Goal: Information Seeking & Learning: Understand process/instructions

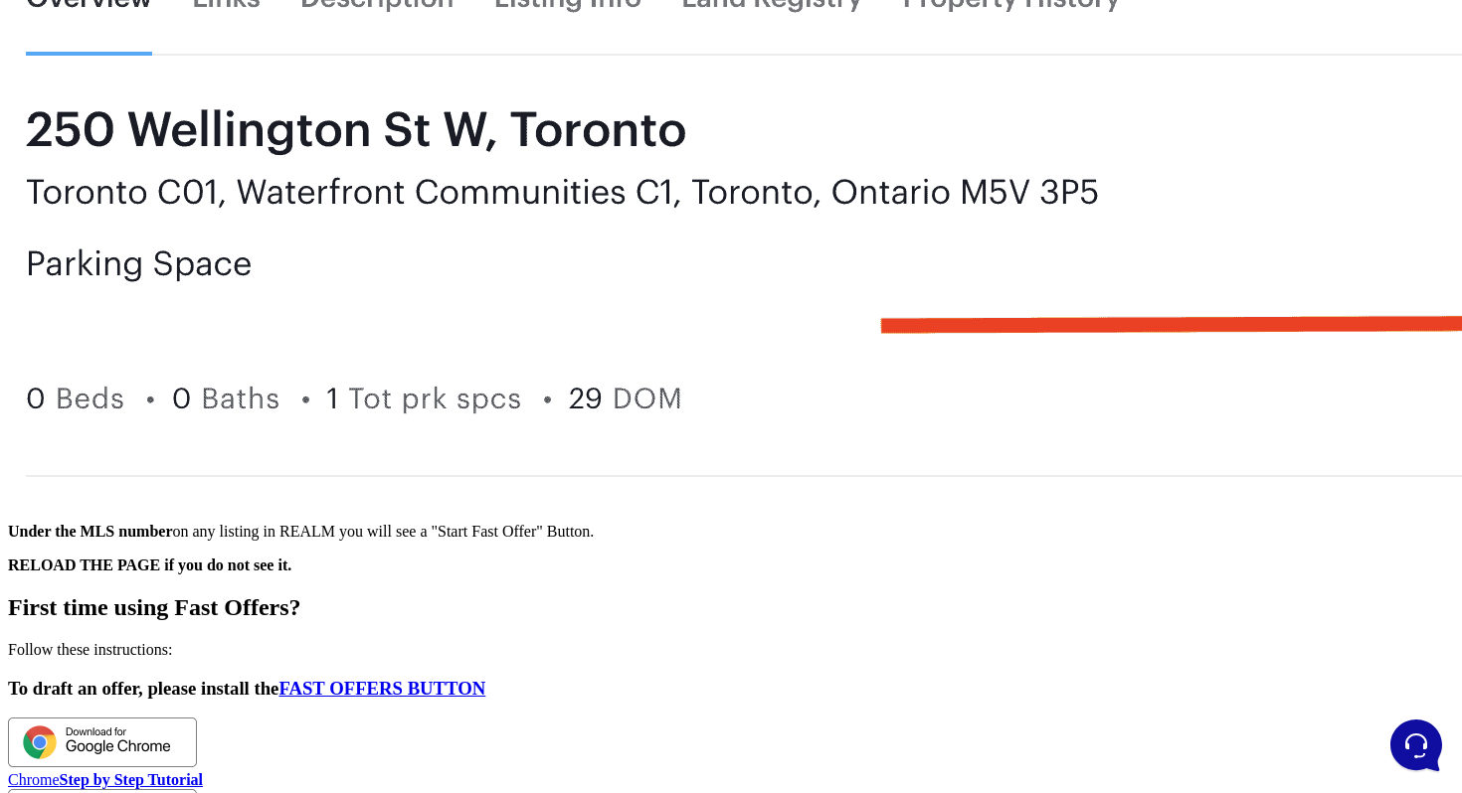
scroll to position [3071, 0]
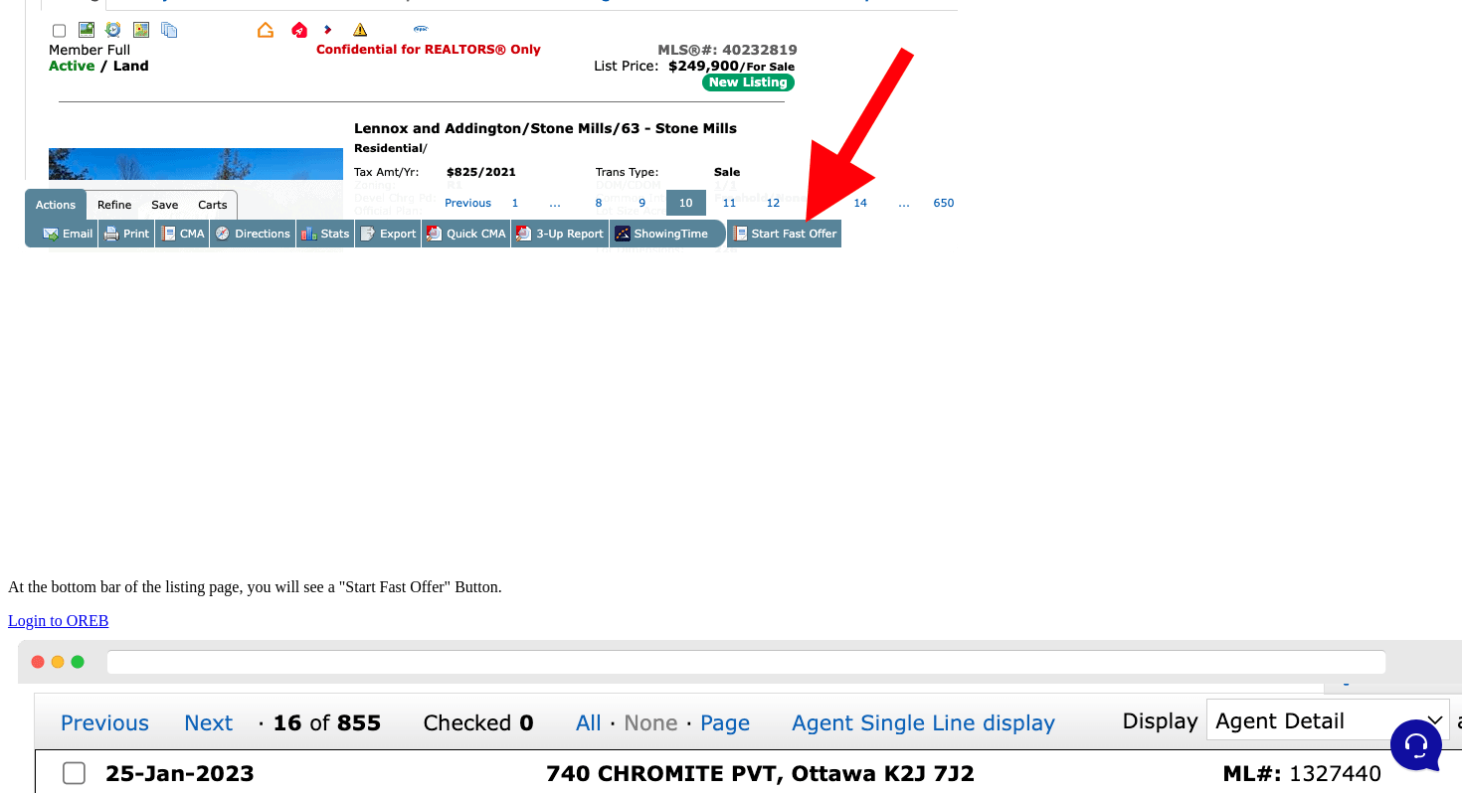
scroll to position [6429, 0]
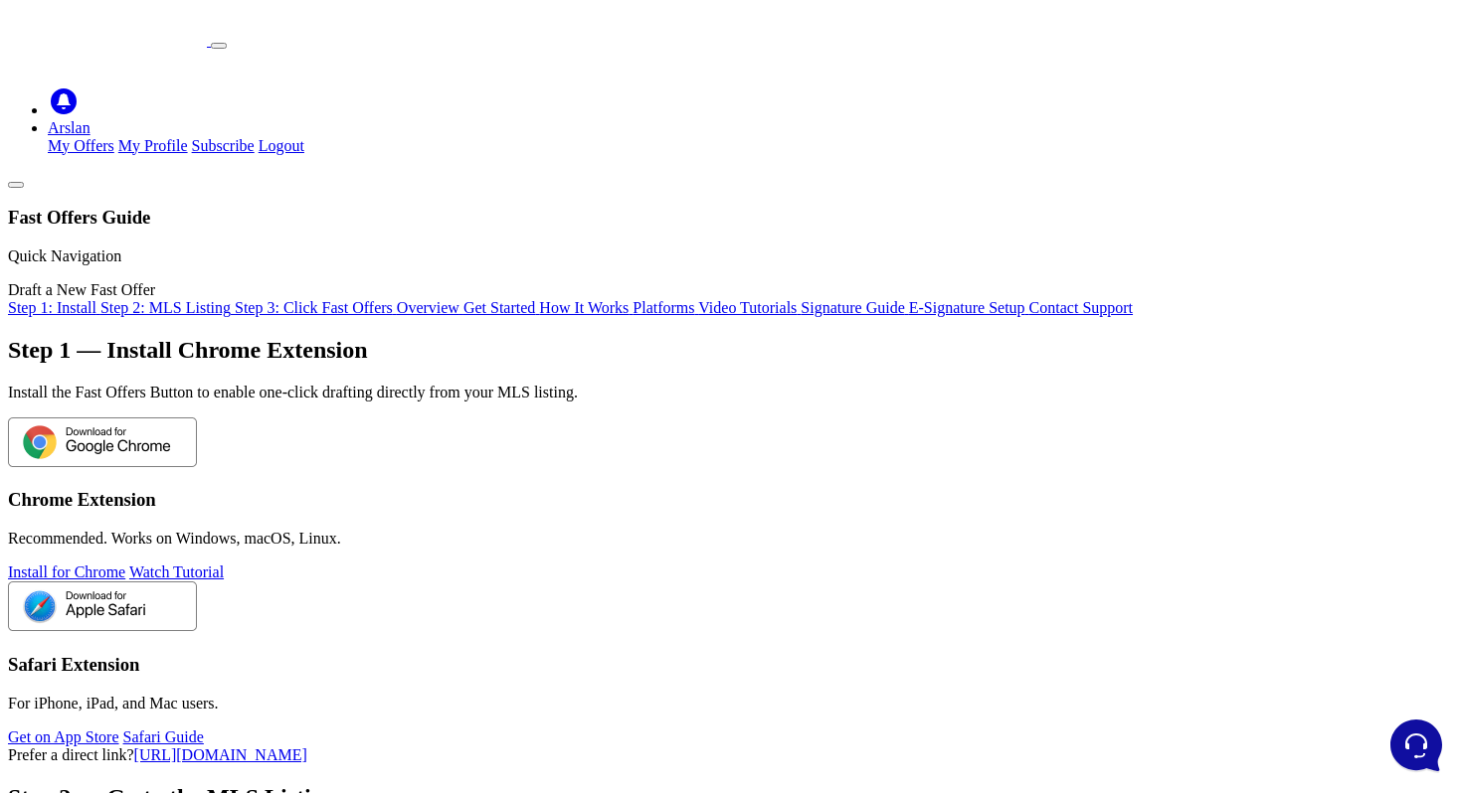
click at [463, 316] on span "Get Started" at bounding box center [499, 307] width 72 height 17
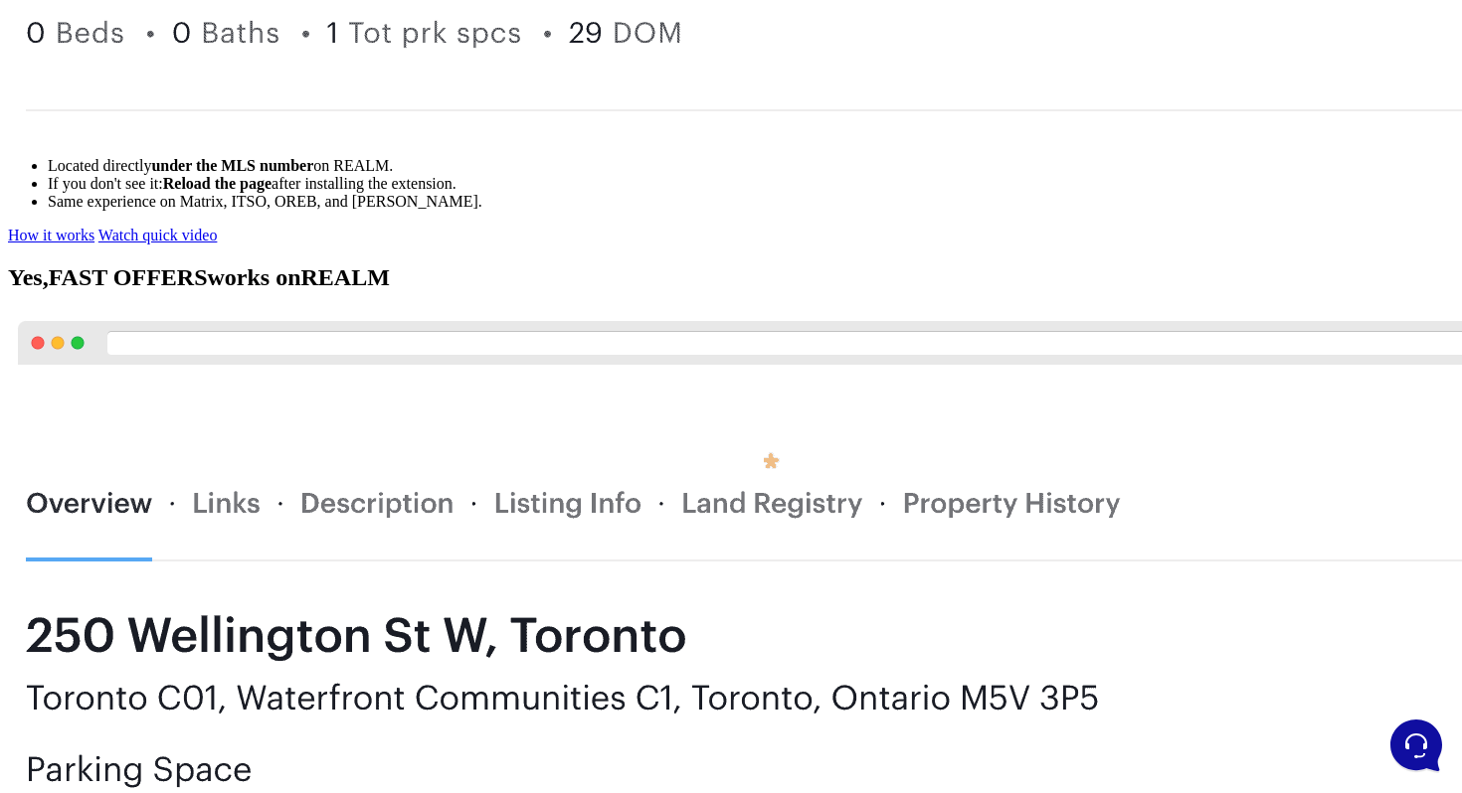
scroll to position [2602, 0]
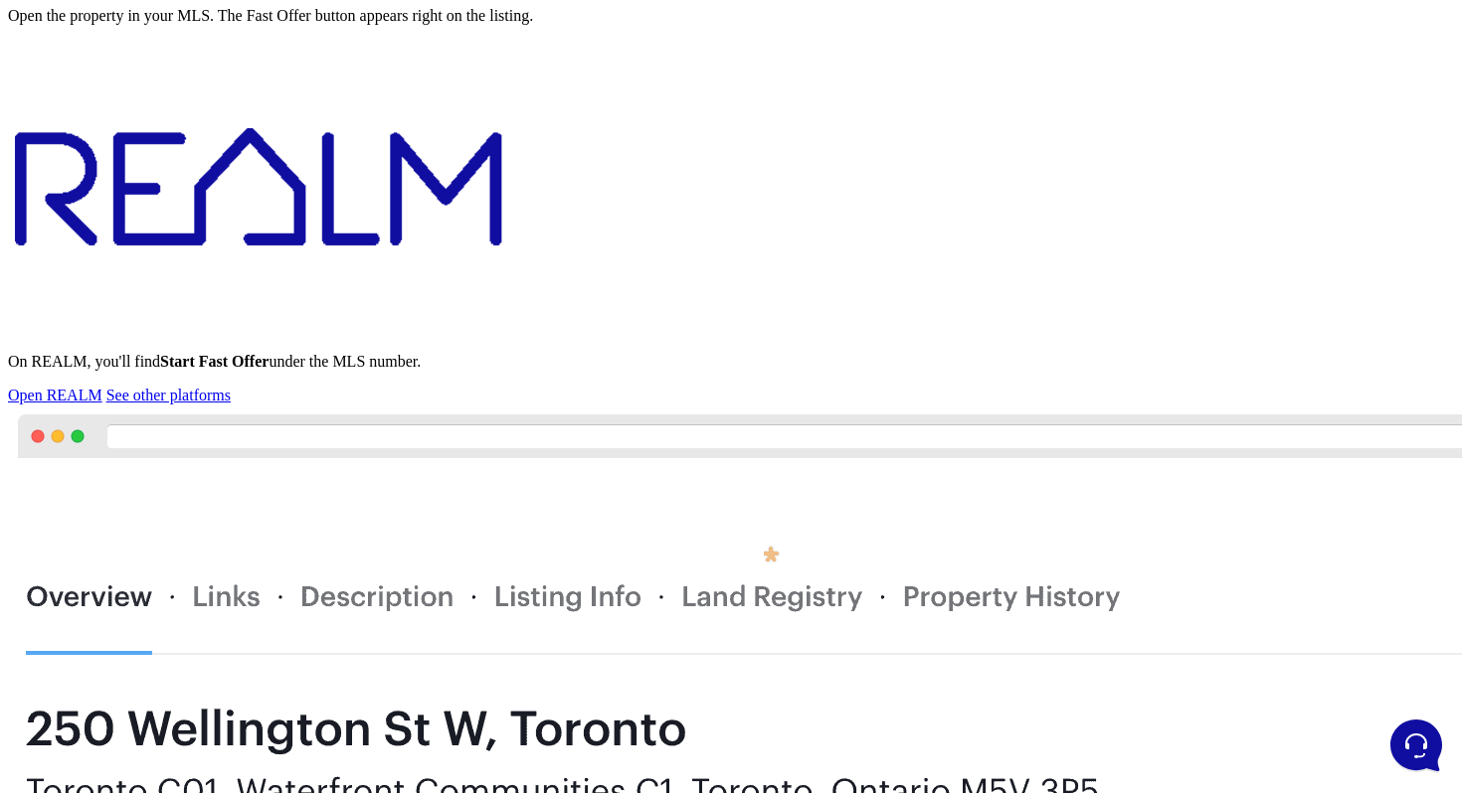
scroll to position [0, 0]
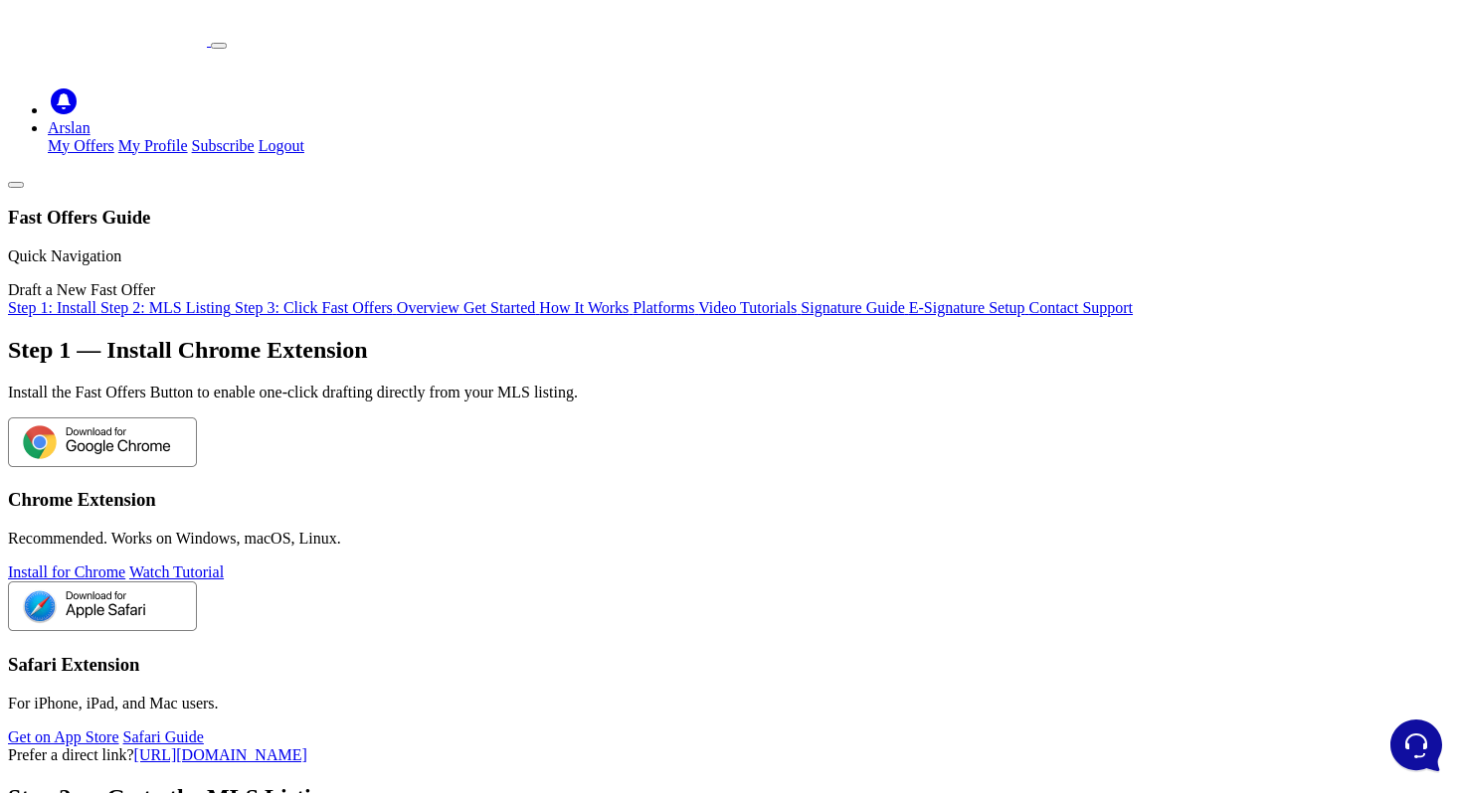
click at [330, 337] on div "Step 1 — Install Chrome Extension Install the Fast Offers Button to enable one‑…" at bounding box center [731, 369] width 1446 height 65
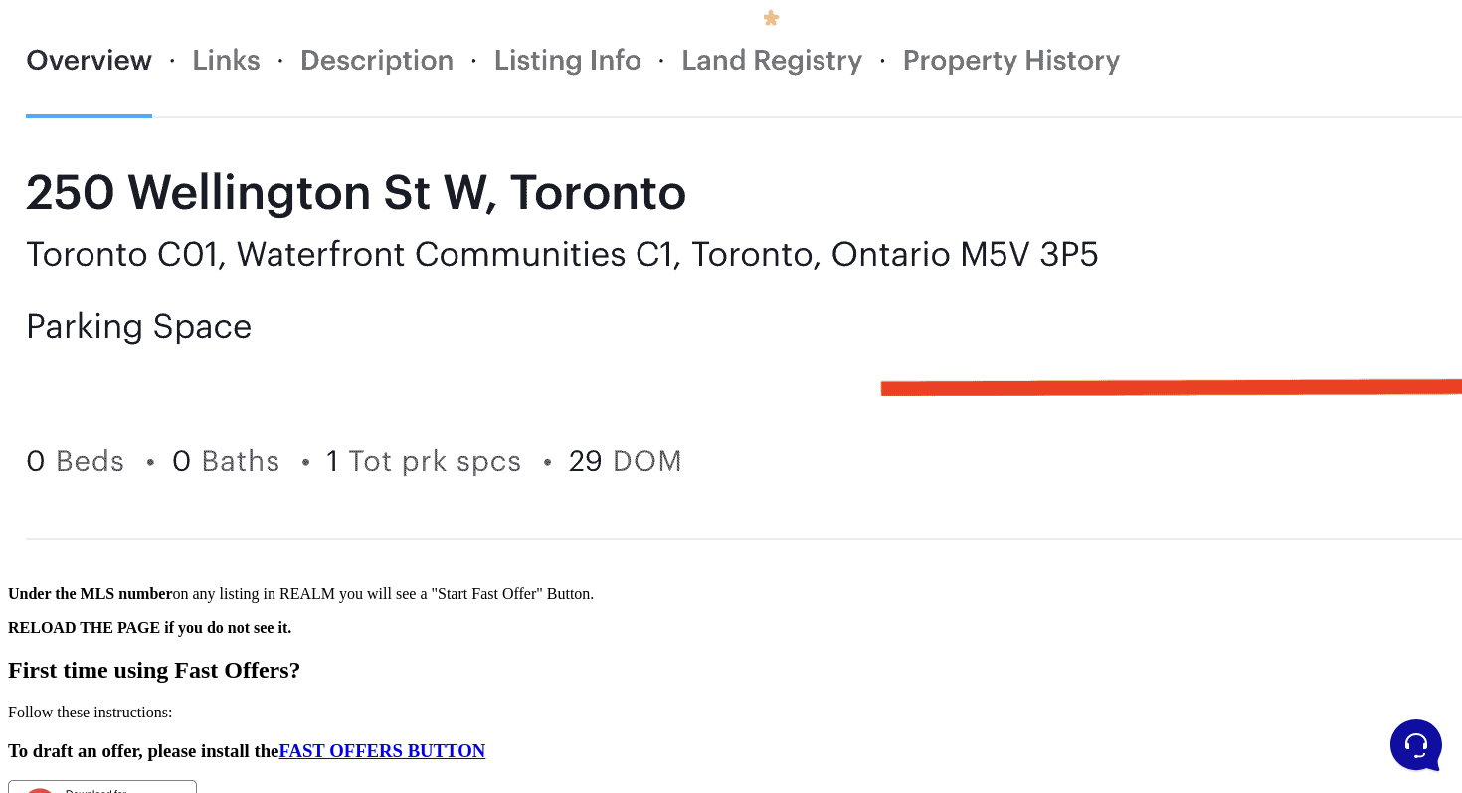
scroll to position [3090, 0]
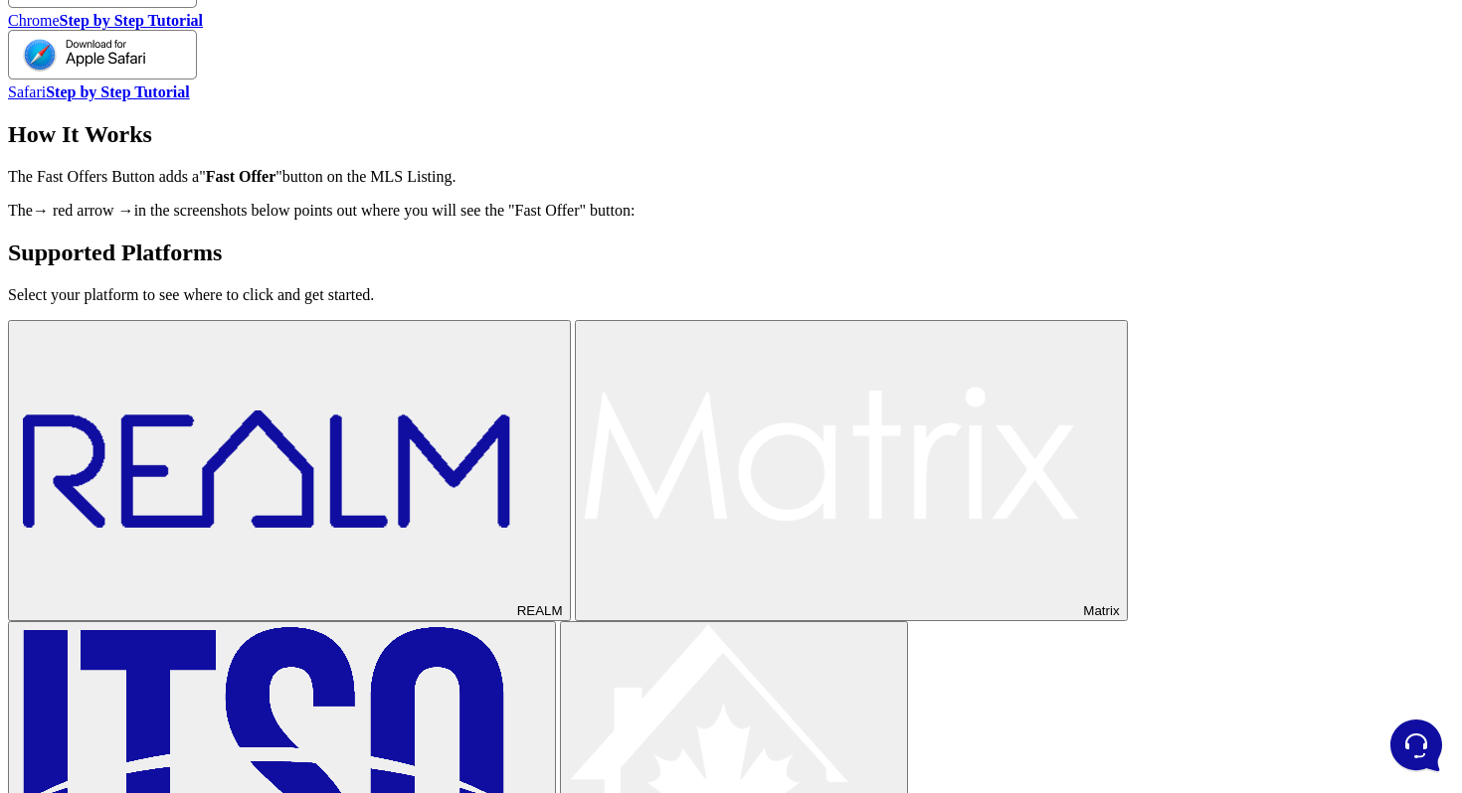
scroll to position [3861, 0]
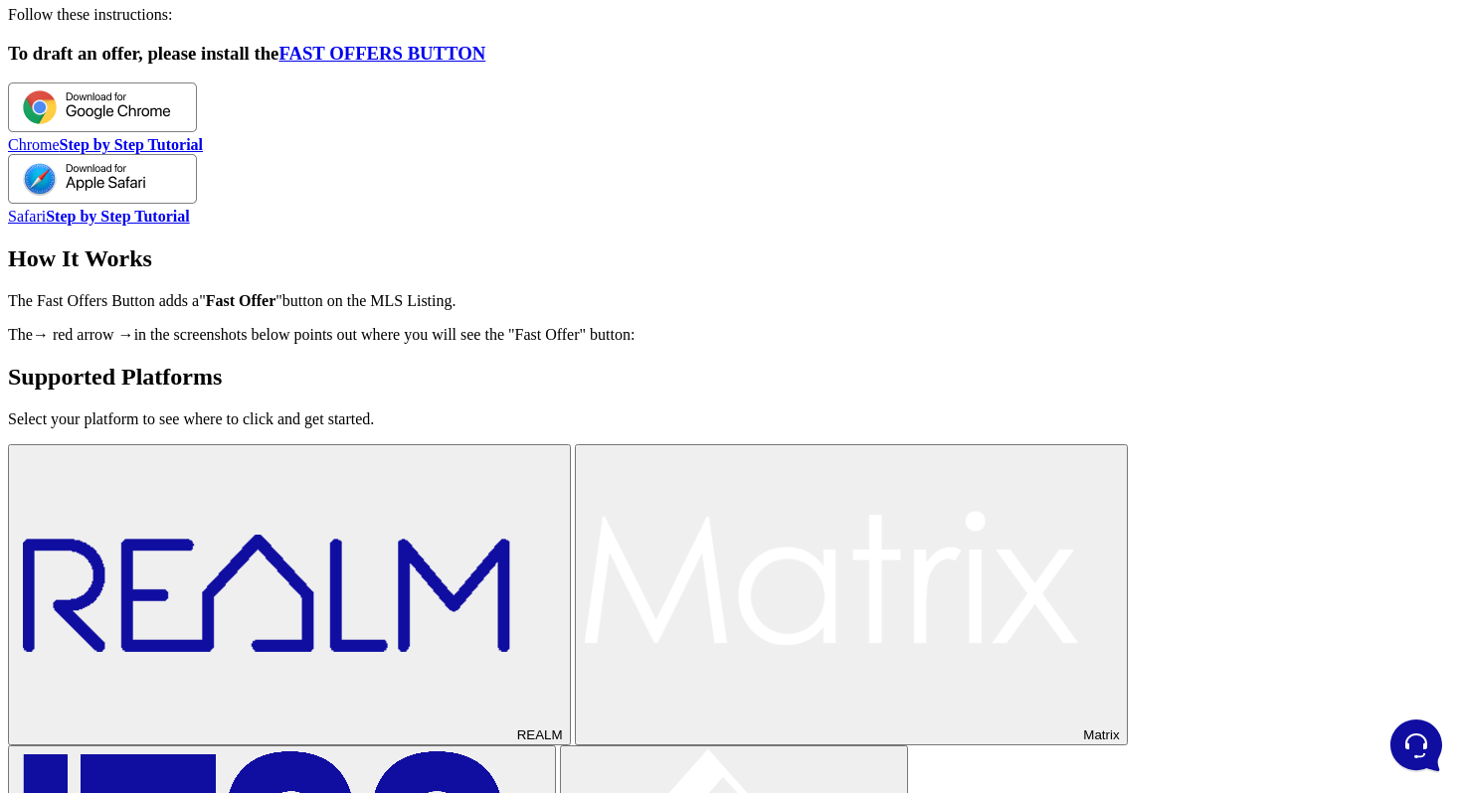
scroll to position [3734, 0]
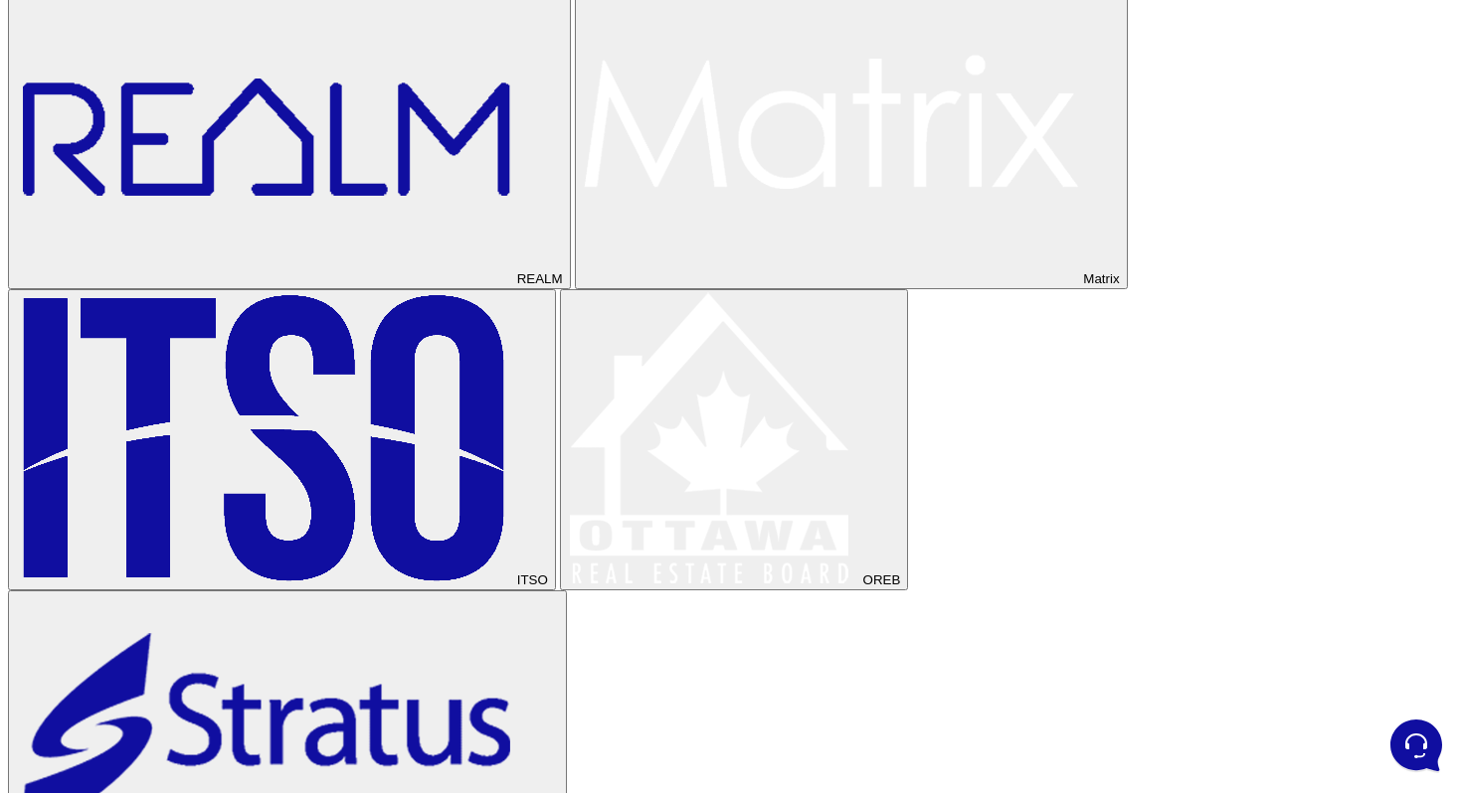
scroll to position [3888, 0]
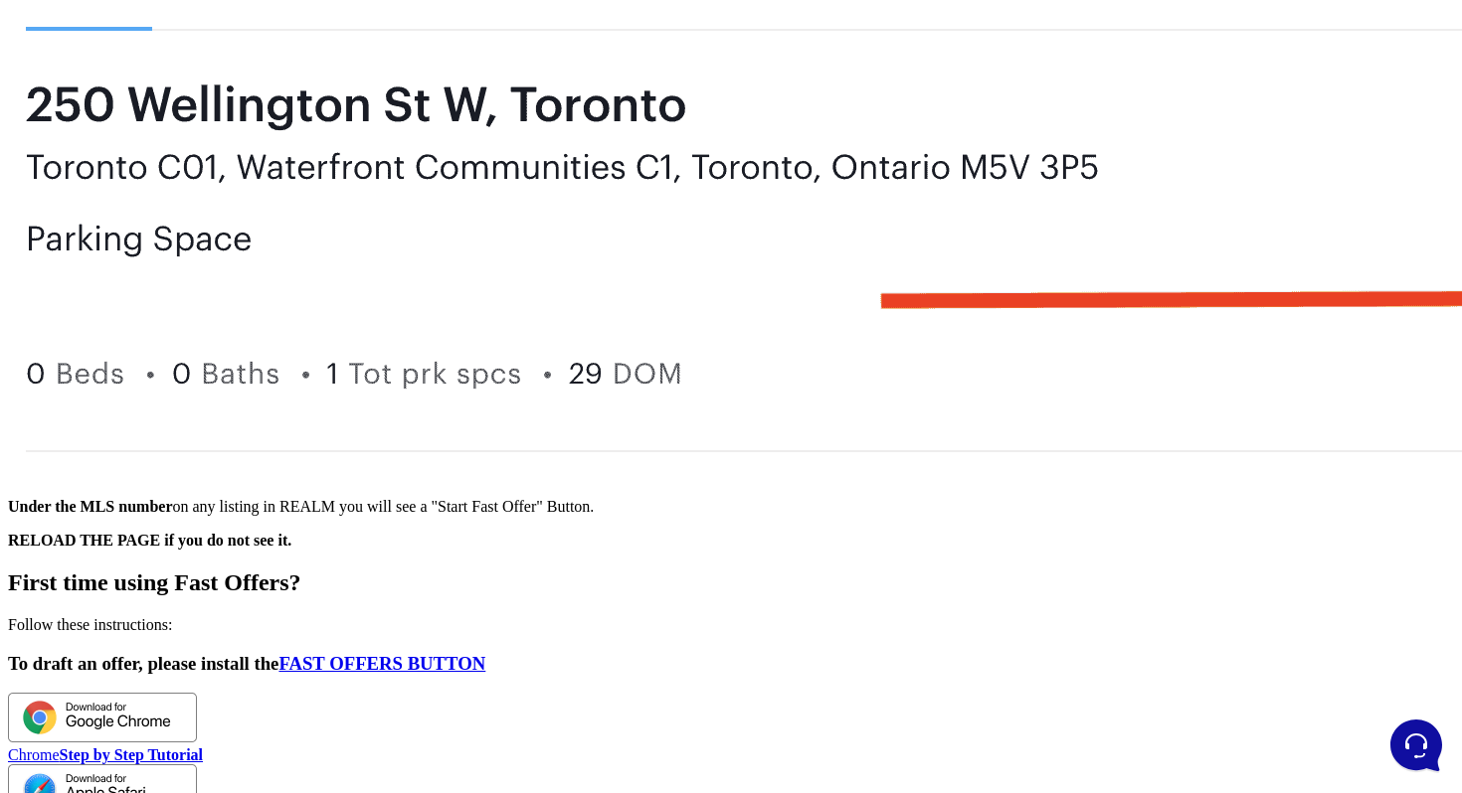
scroll to position [3196, 0]
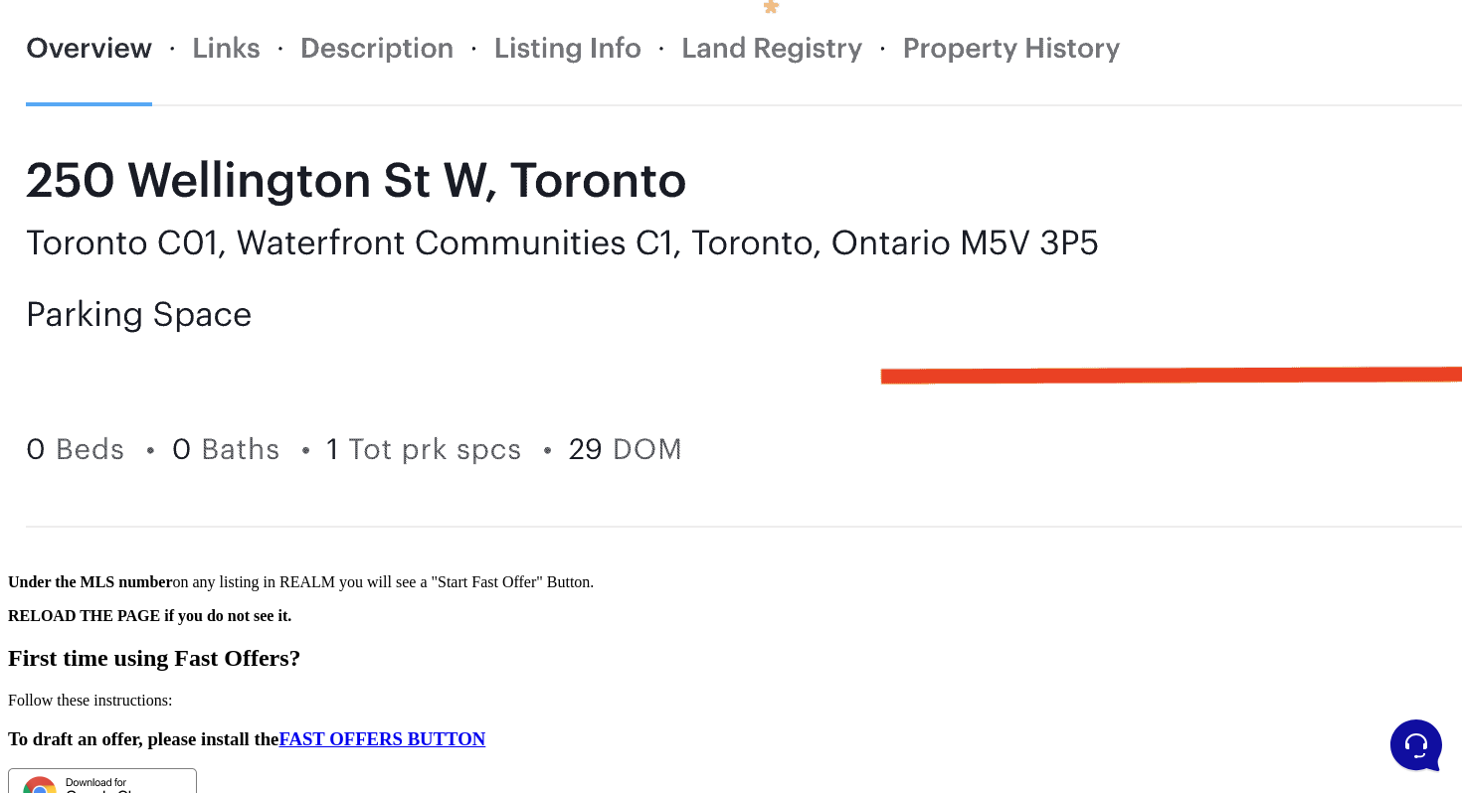
scroll to position [3019, 0]
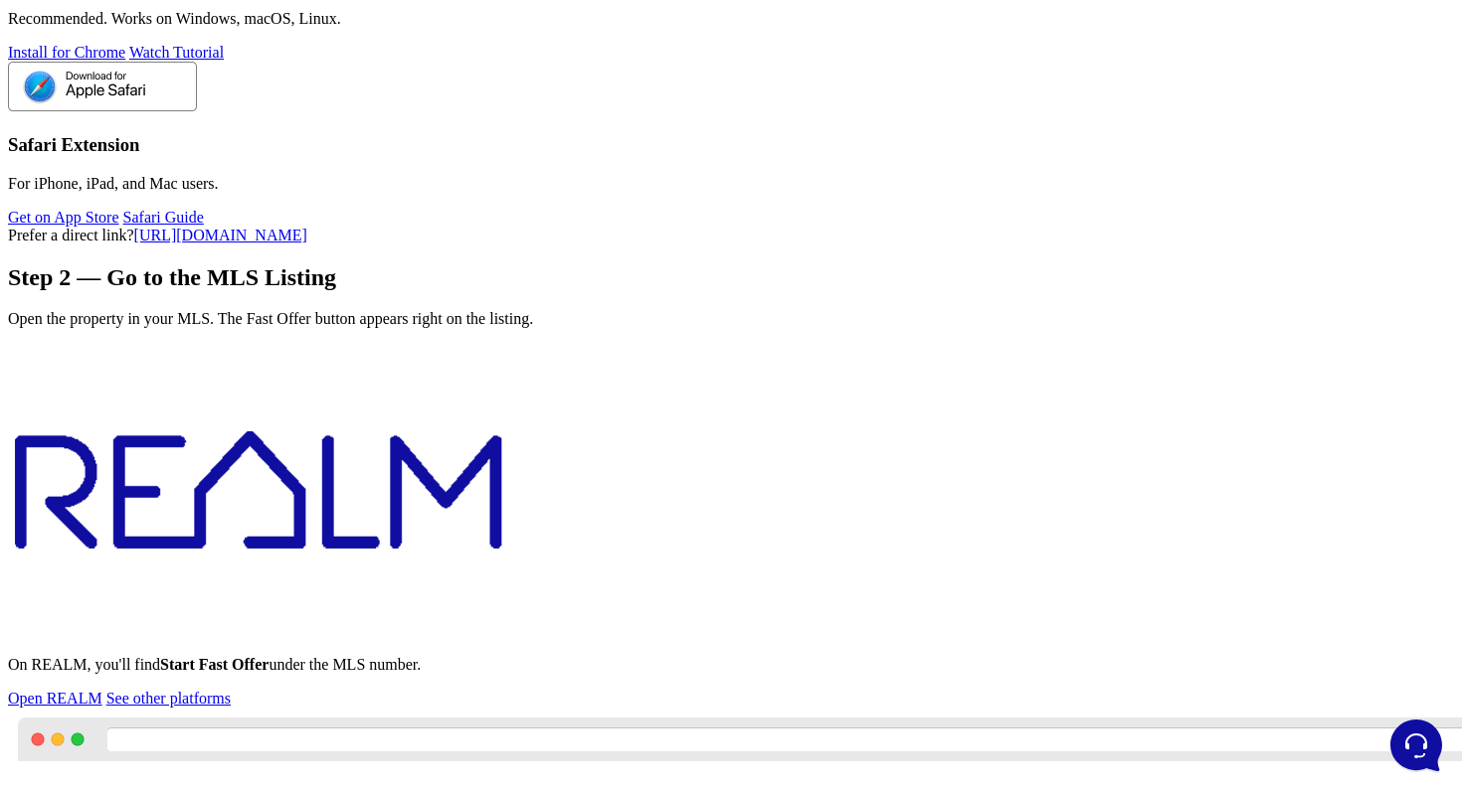
scroll to position [0, 0]
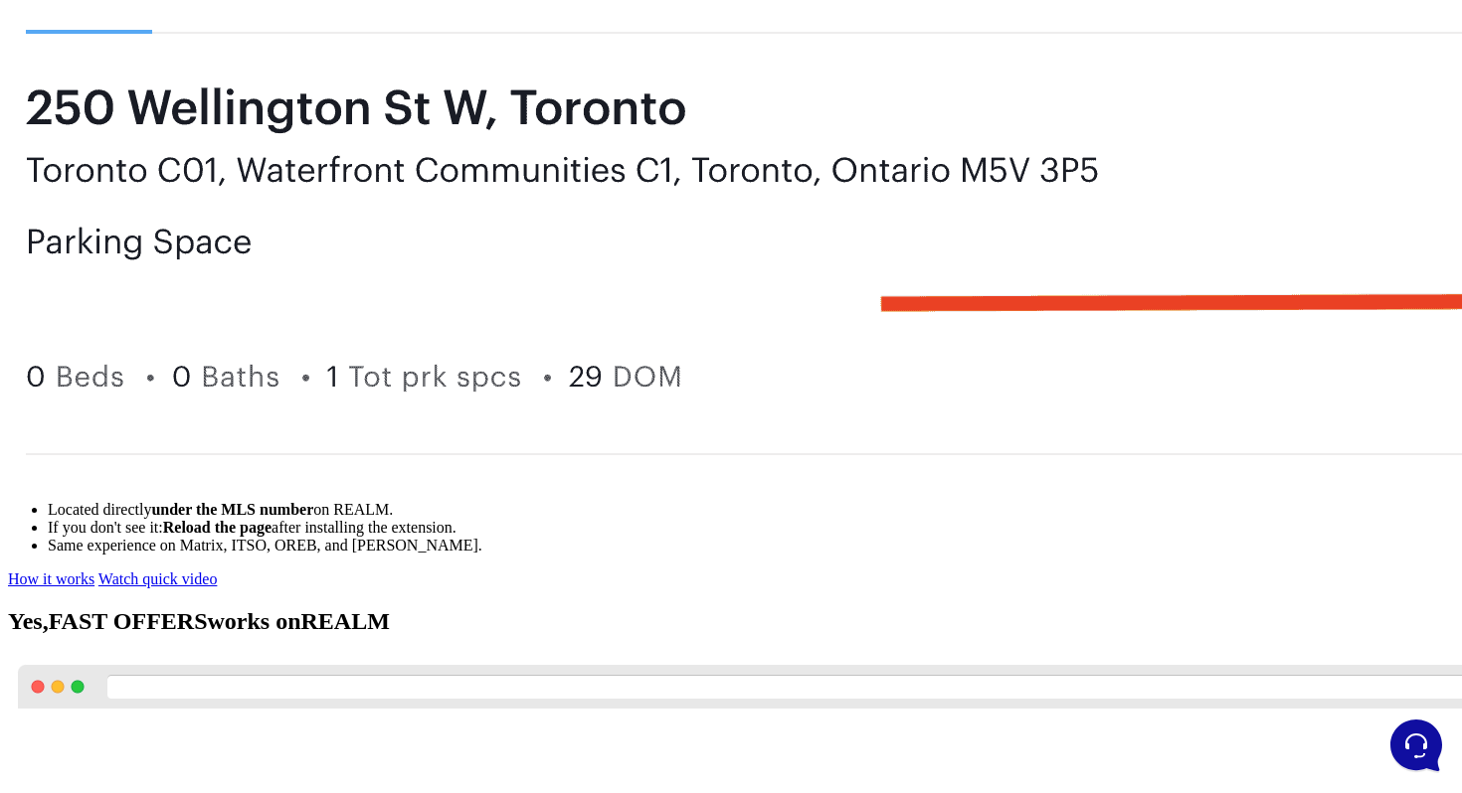
scroll to position [2932, 0]
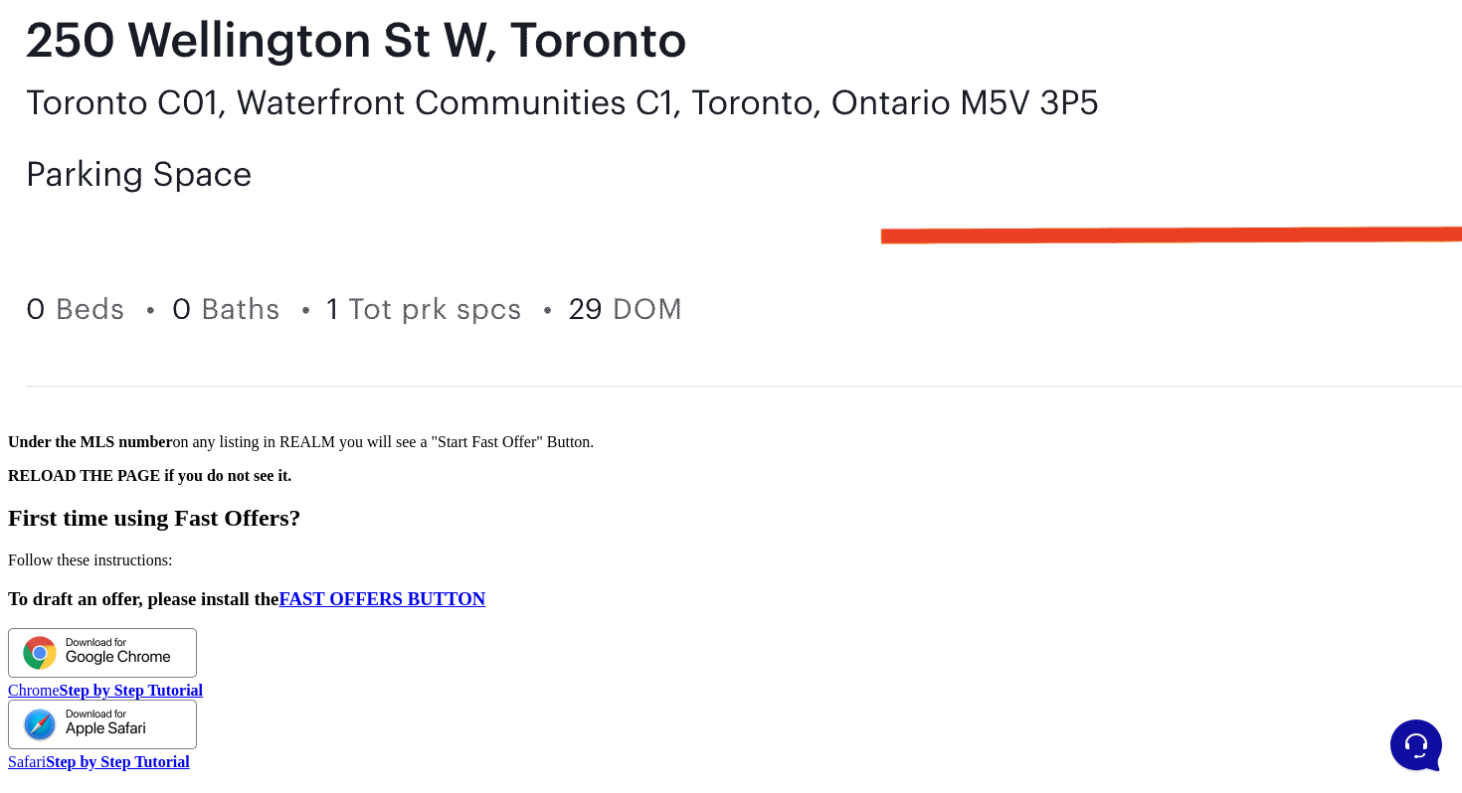
scroll to position [3196, 0]
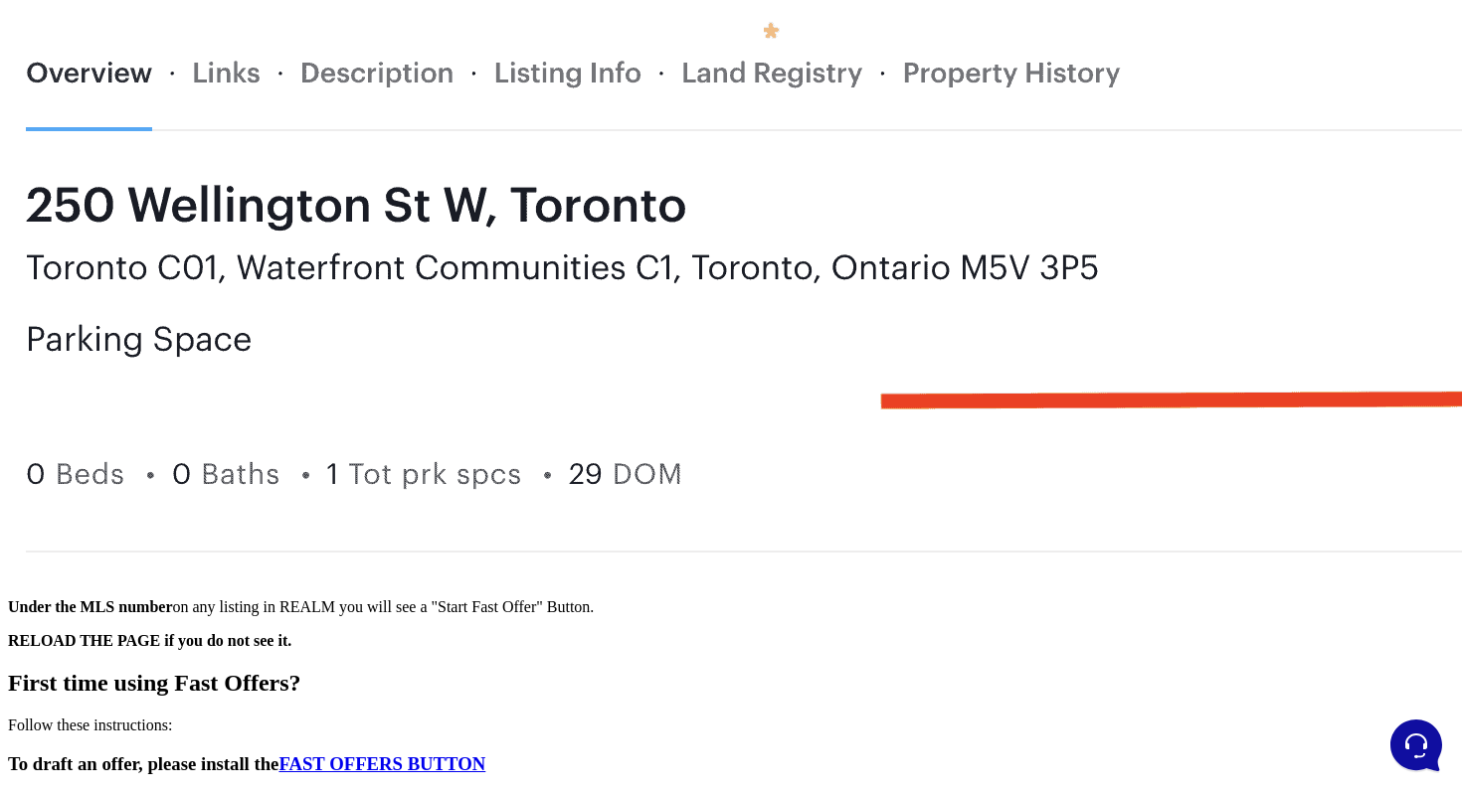
scroll to position [3051, 0]
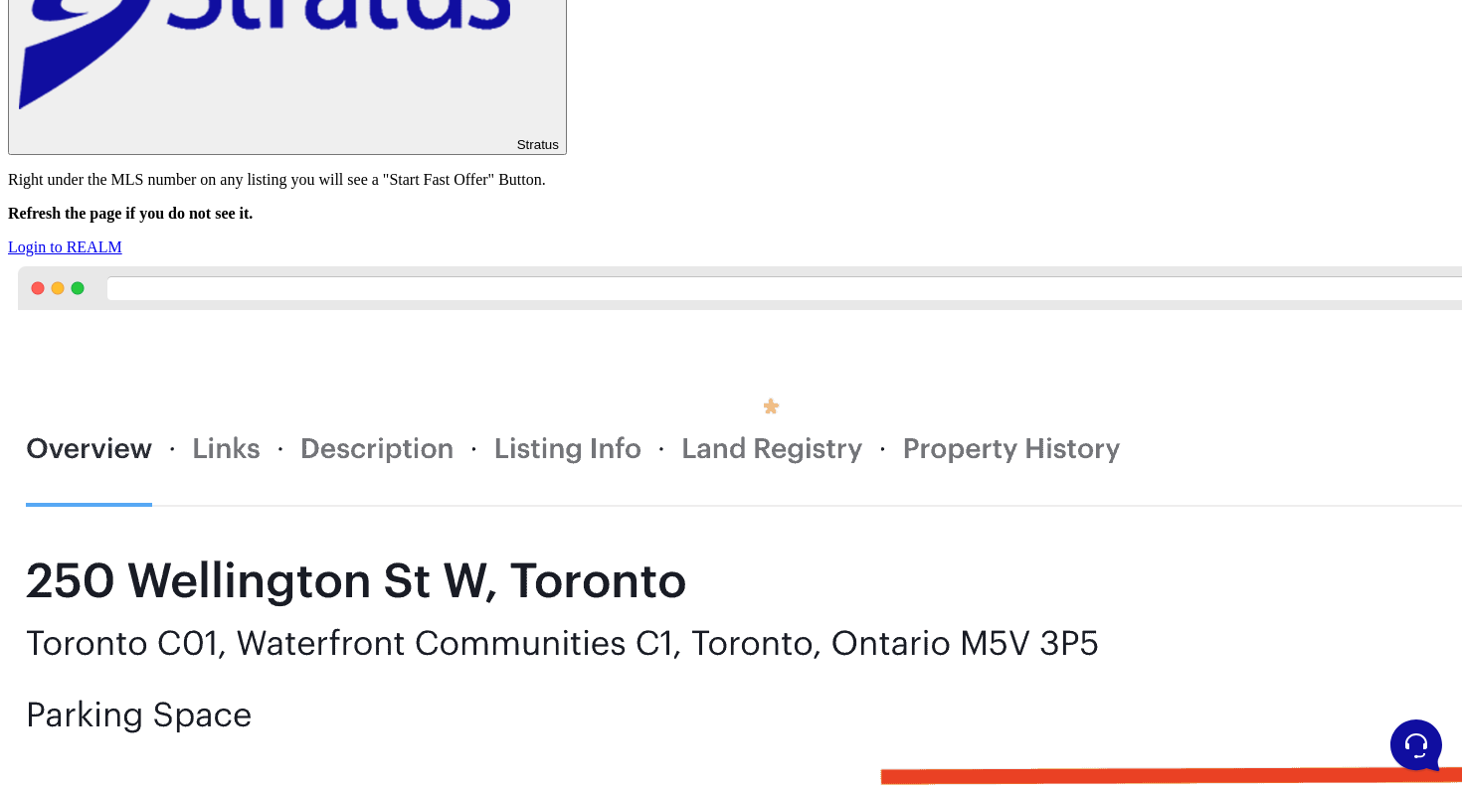
scroll to position [4781, 0]
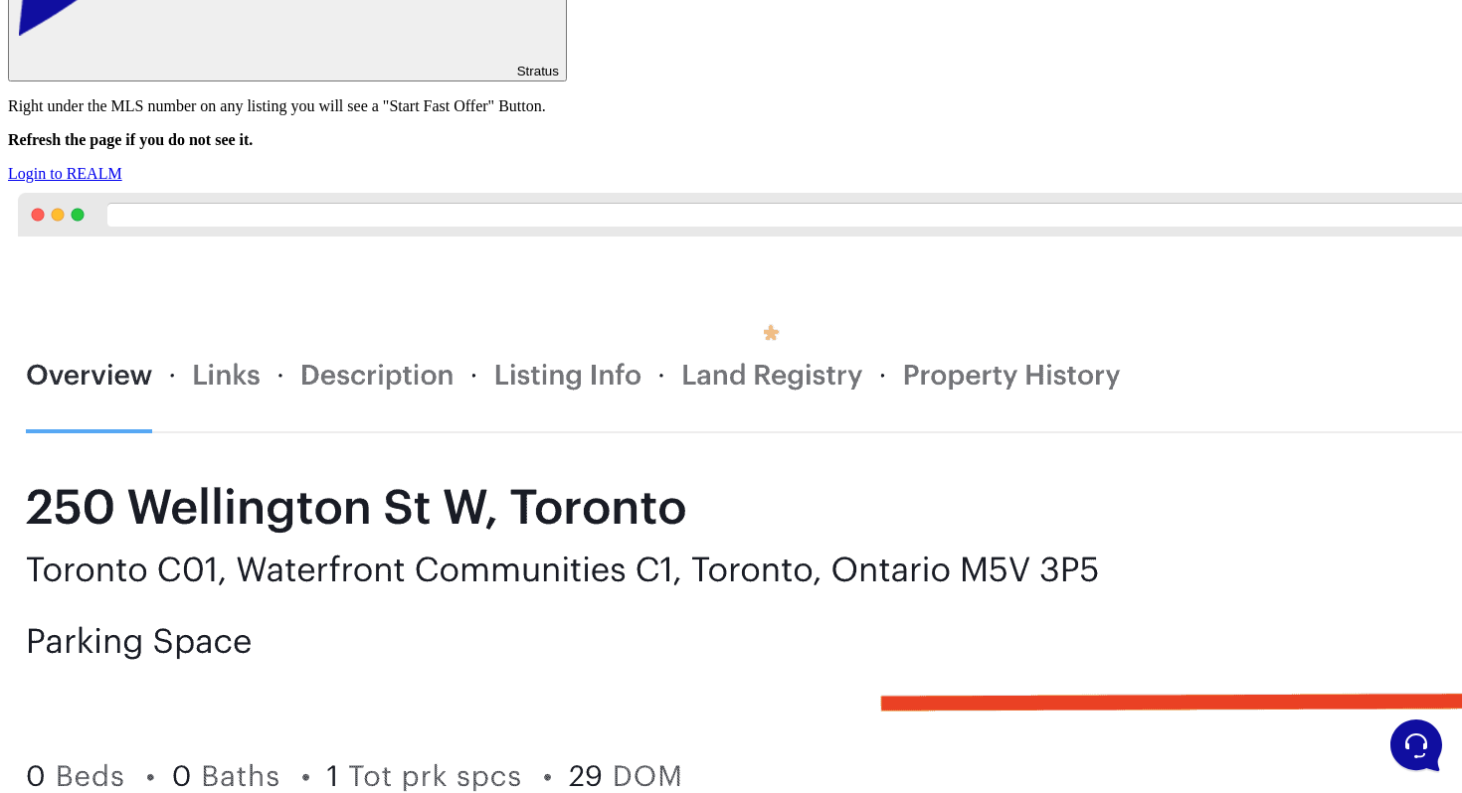
scroll to position [4990, 0]
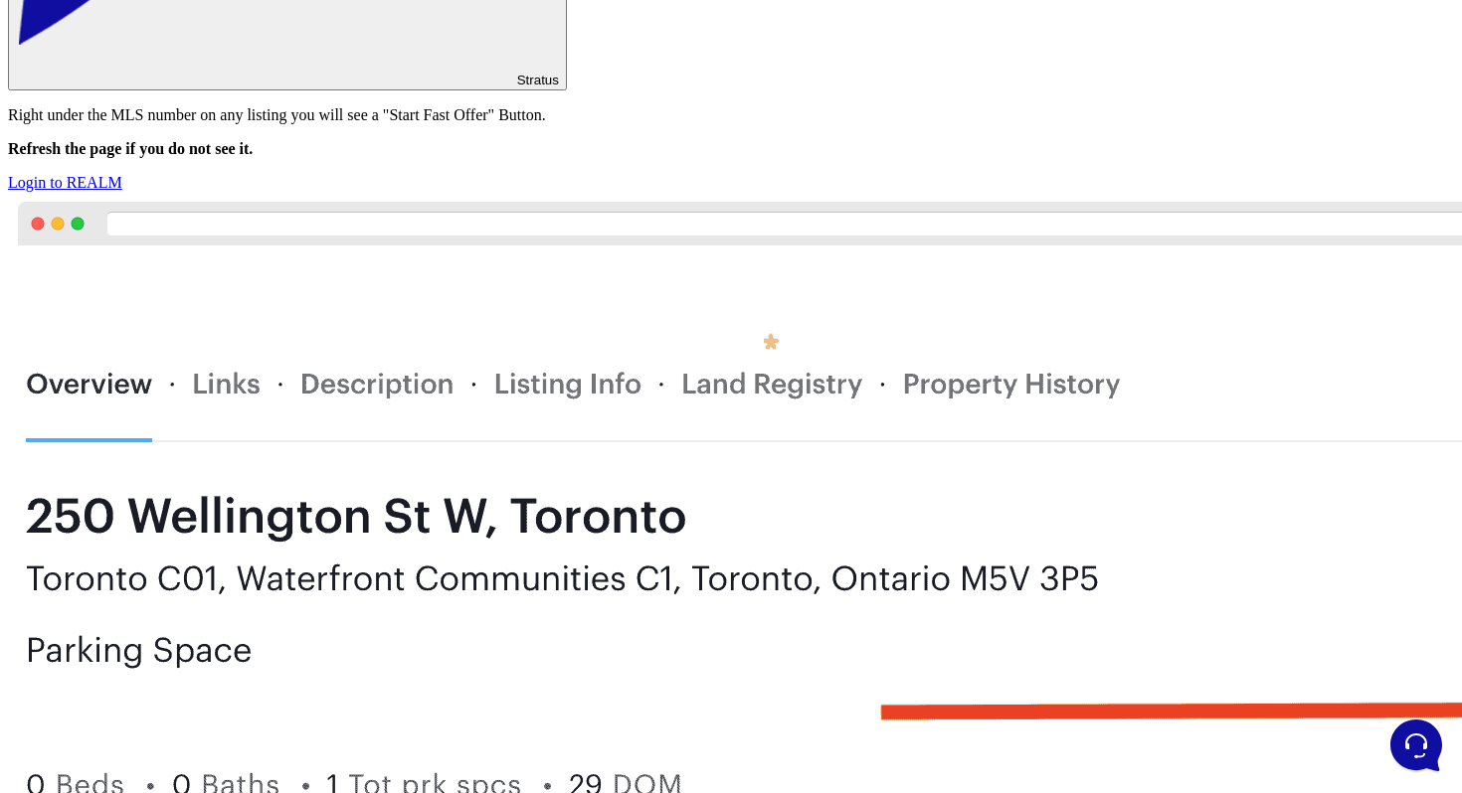
drag, startPoint x: 870, startPoint y: 102, endPoint x: 980, endPoint y: 104, distance: 110.4
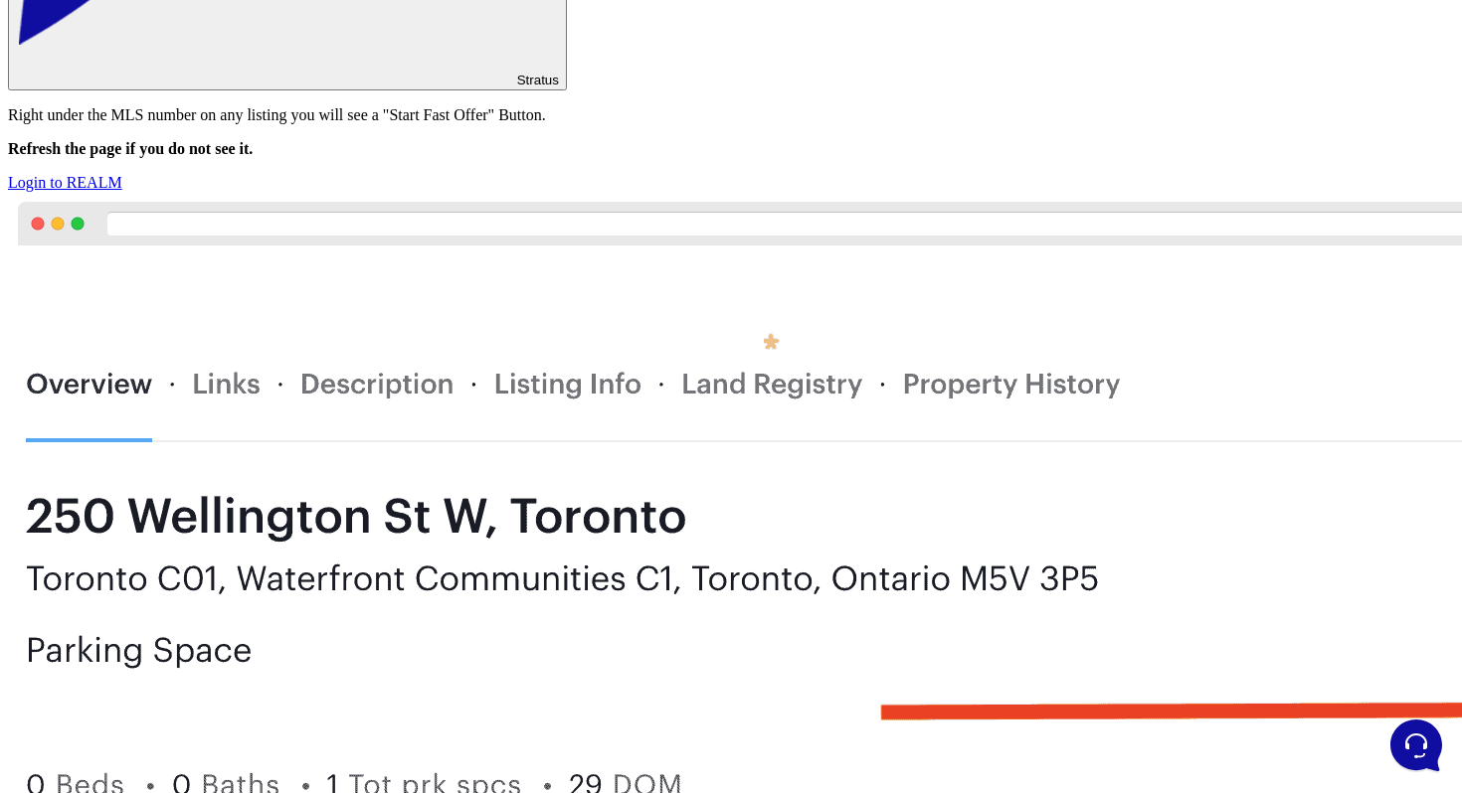
copy h2 "E-Signature"
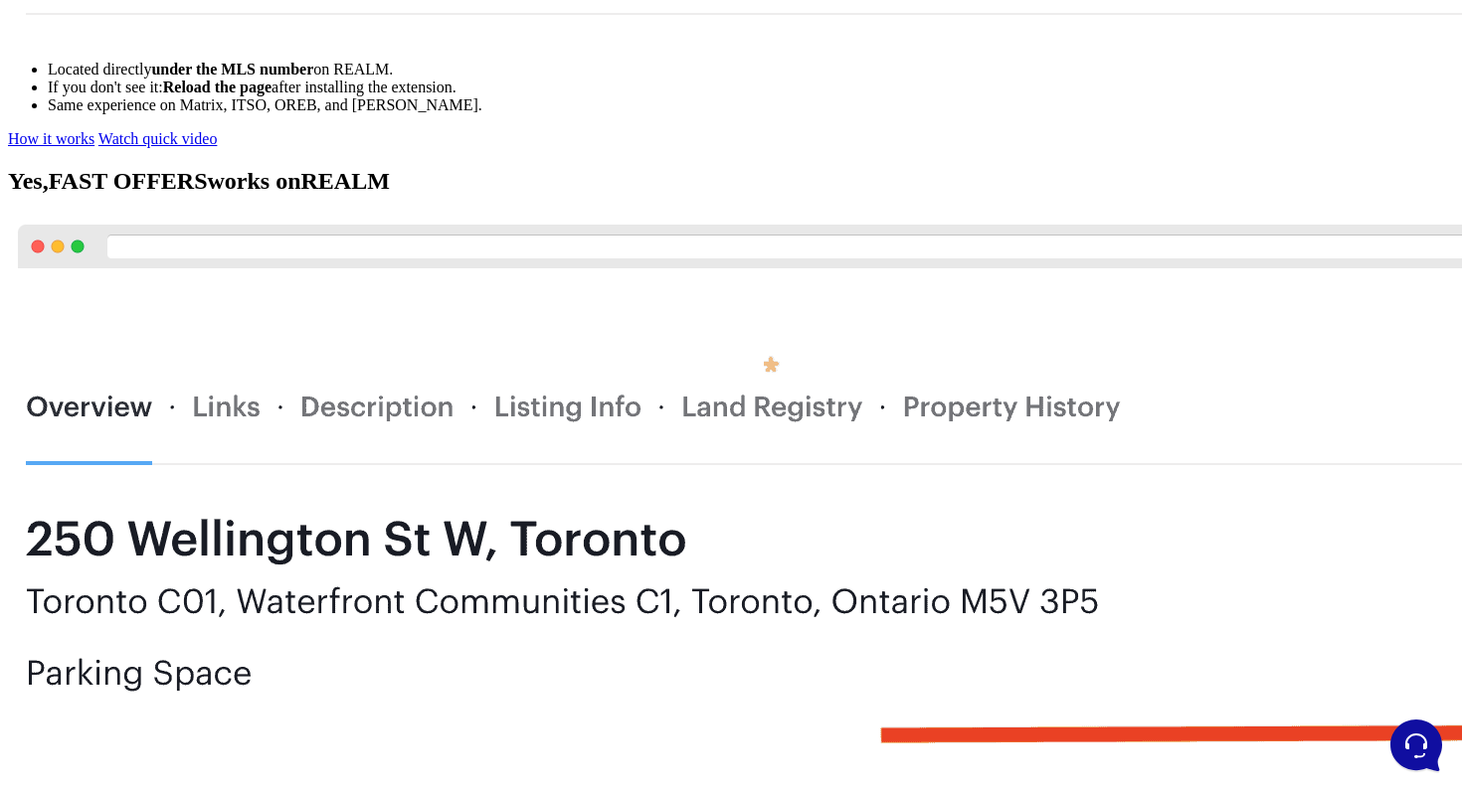
scroll to position [3063, 0]
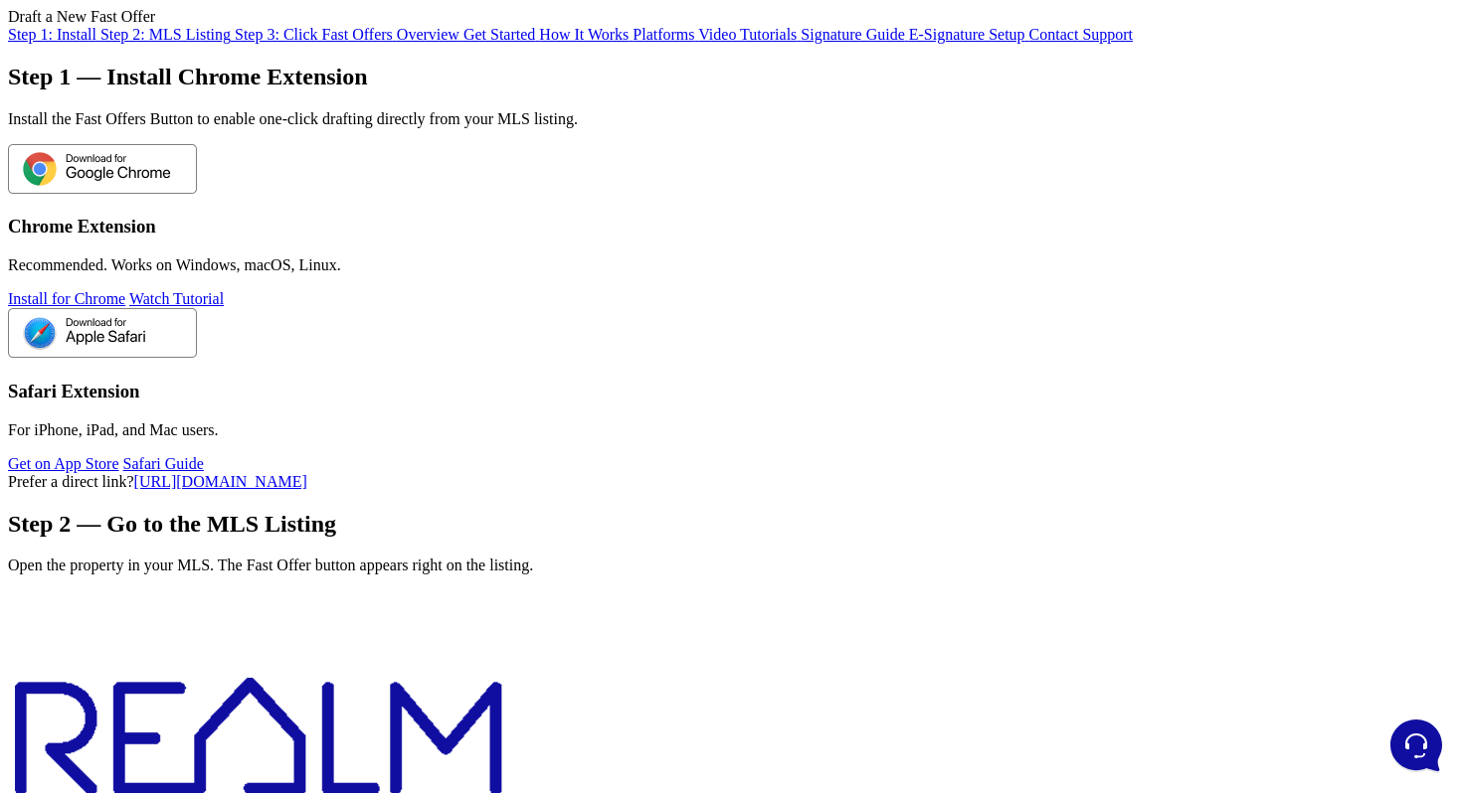
scroll to position [824, 0]
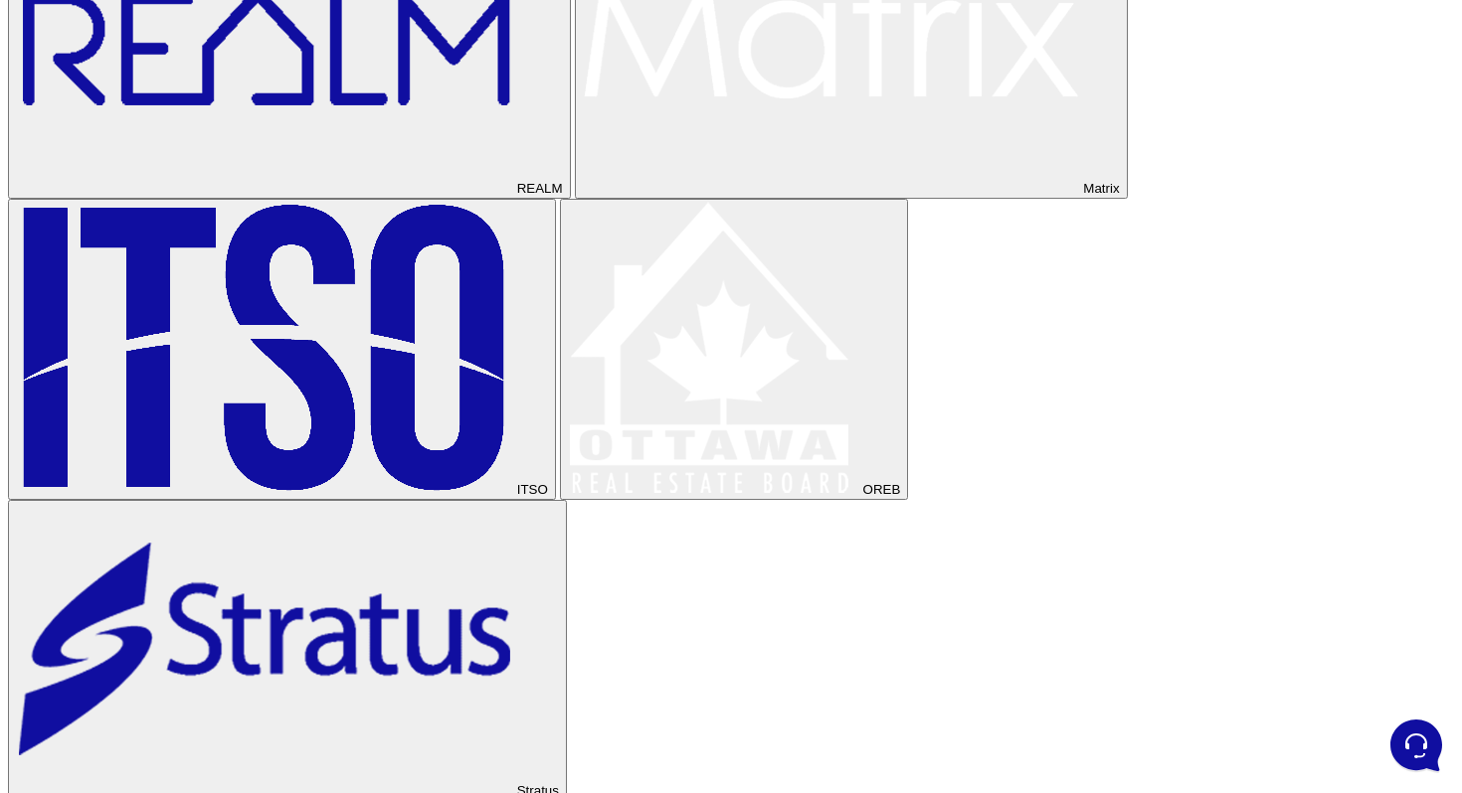
scroll to position [4389, 0]
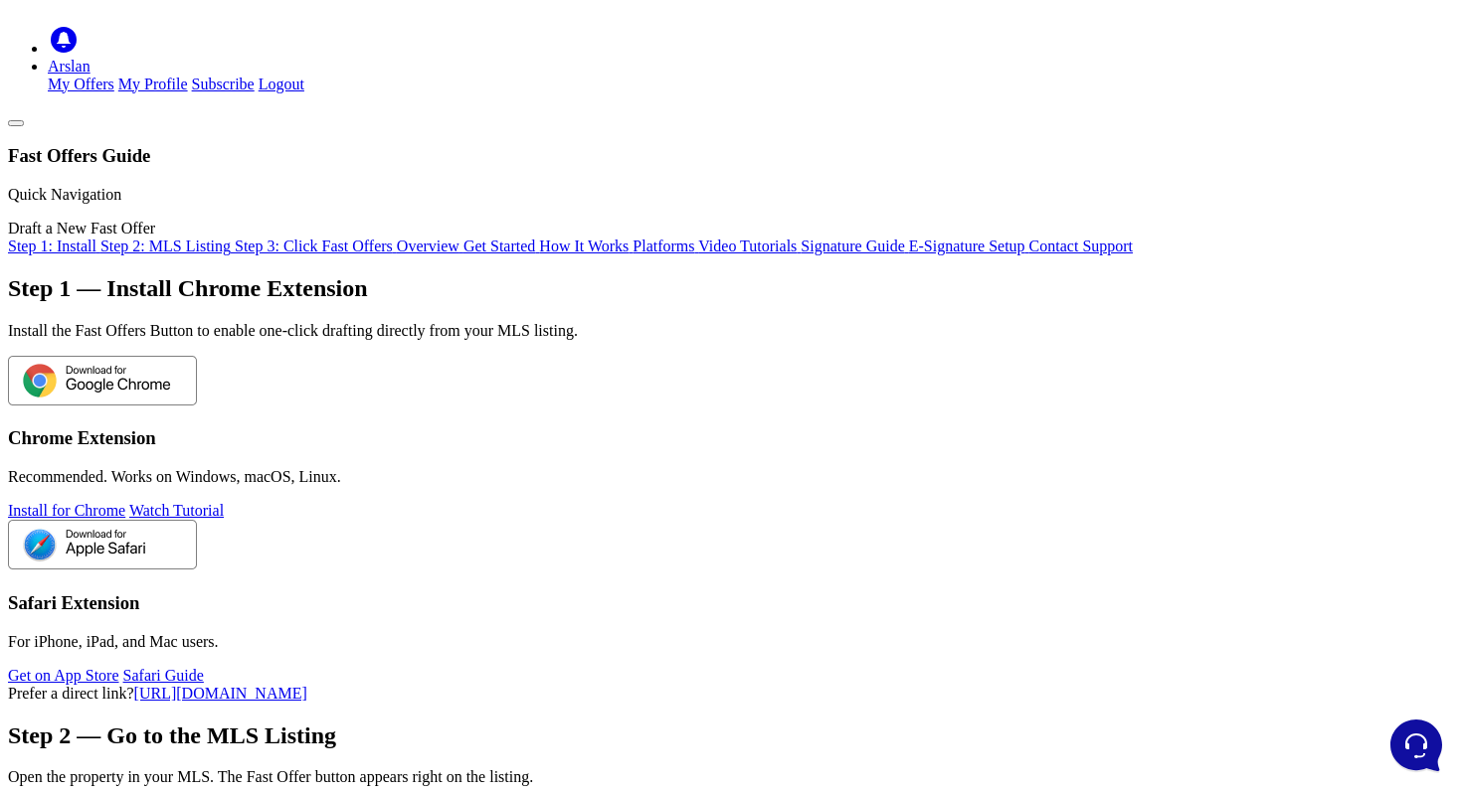
scroll to position [0, 0]
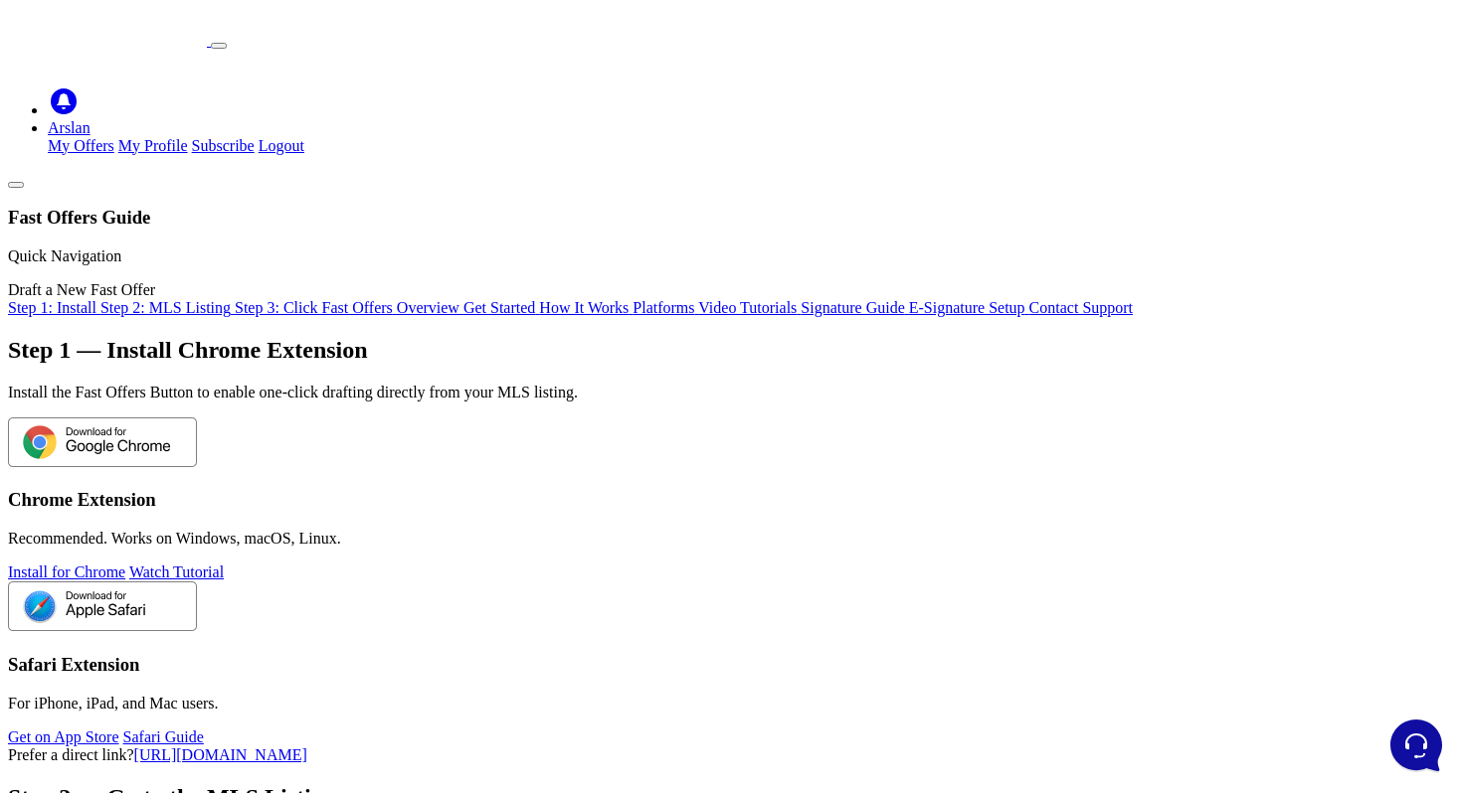
click at [224, 564] on link "Watch Tutorial" at bounding box center [176, 572] width 94 height 17
click at [800, 316] on span "Signature Guide" at bounding box center [851, 307] width 103 height 17
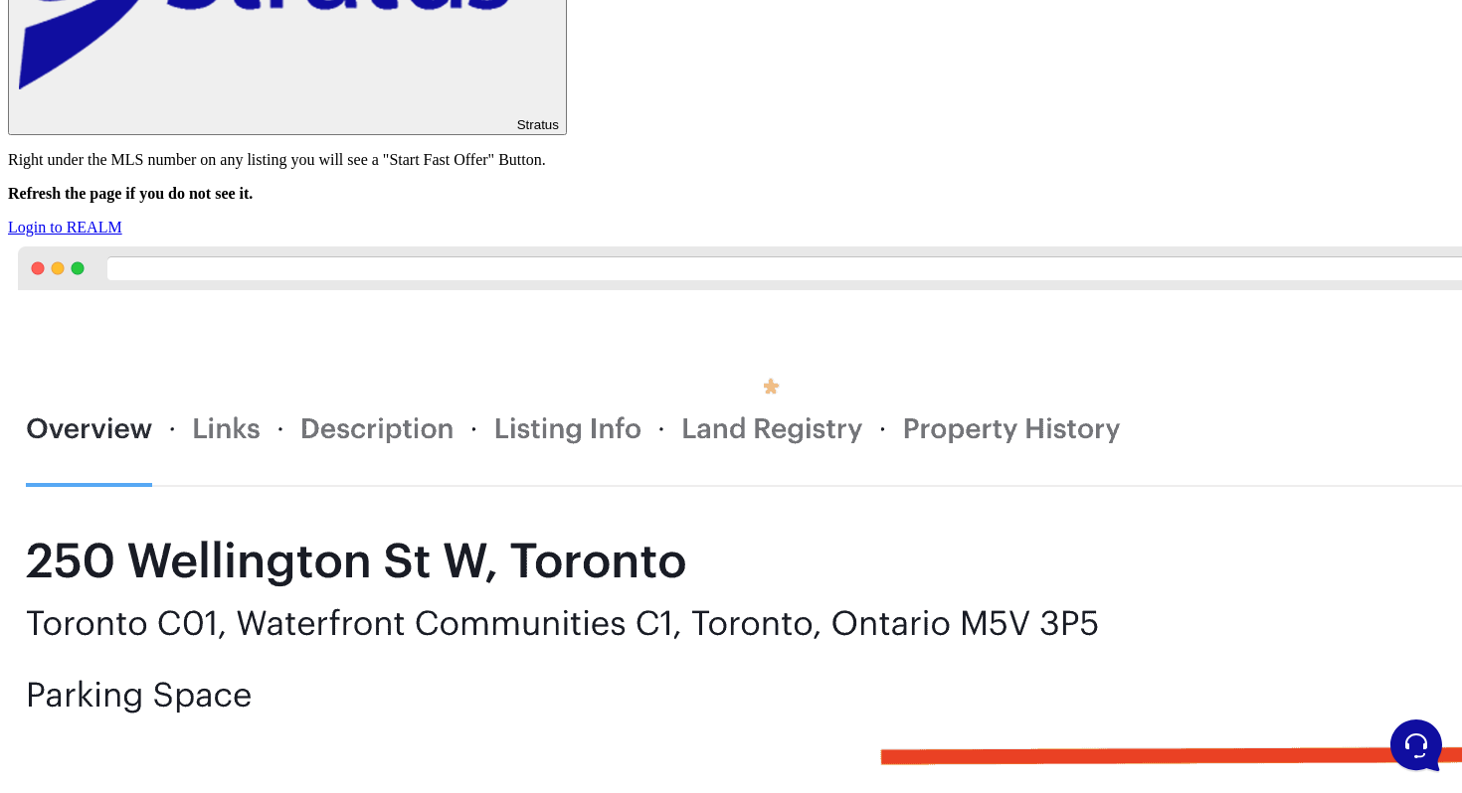
scroll to position [4960, 0]
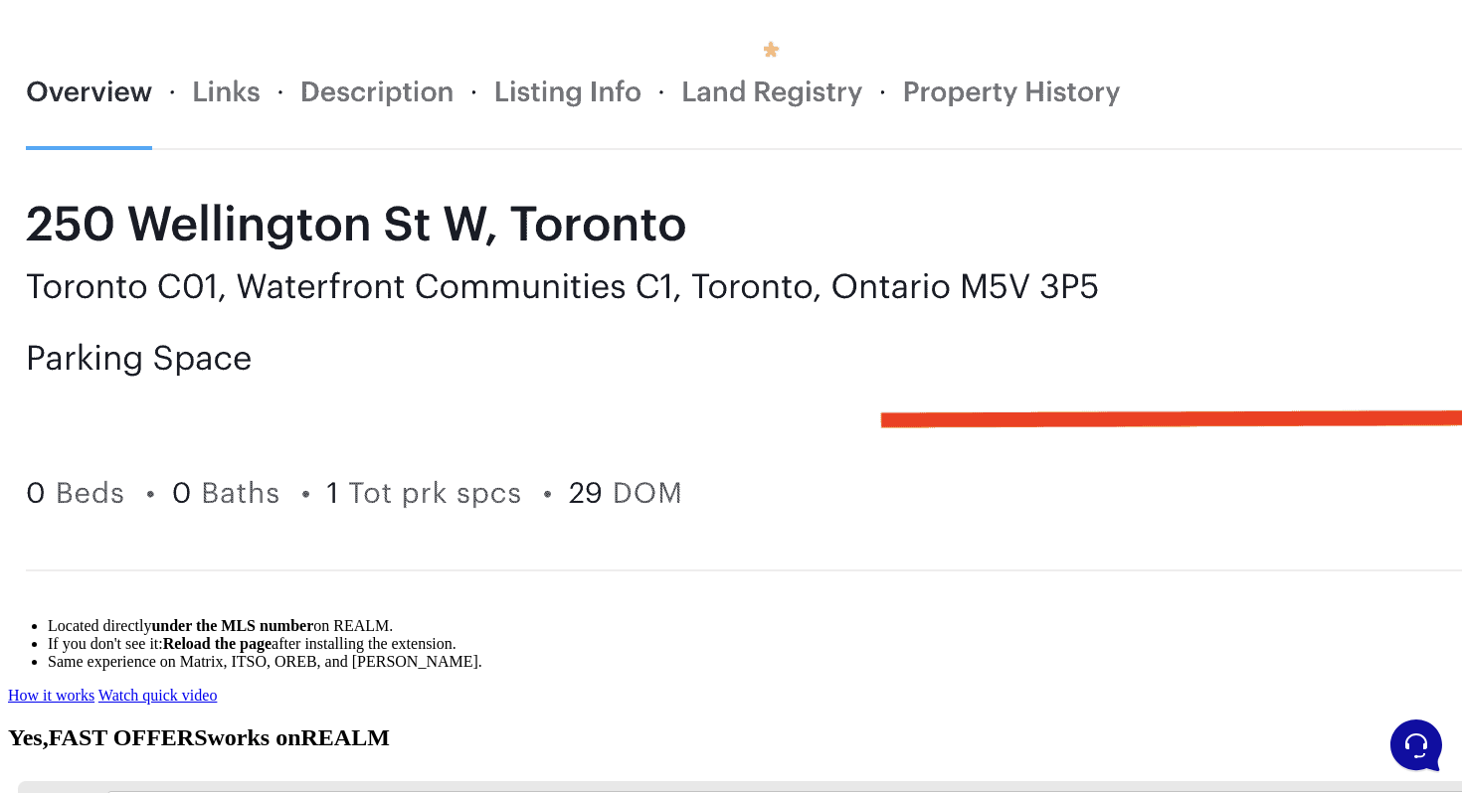
scroll to position [2178, 0]
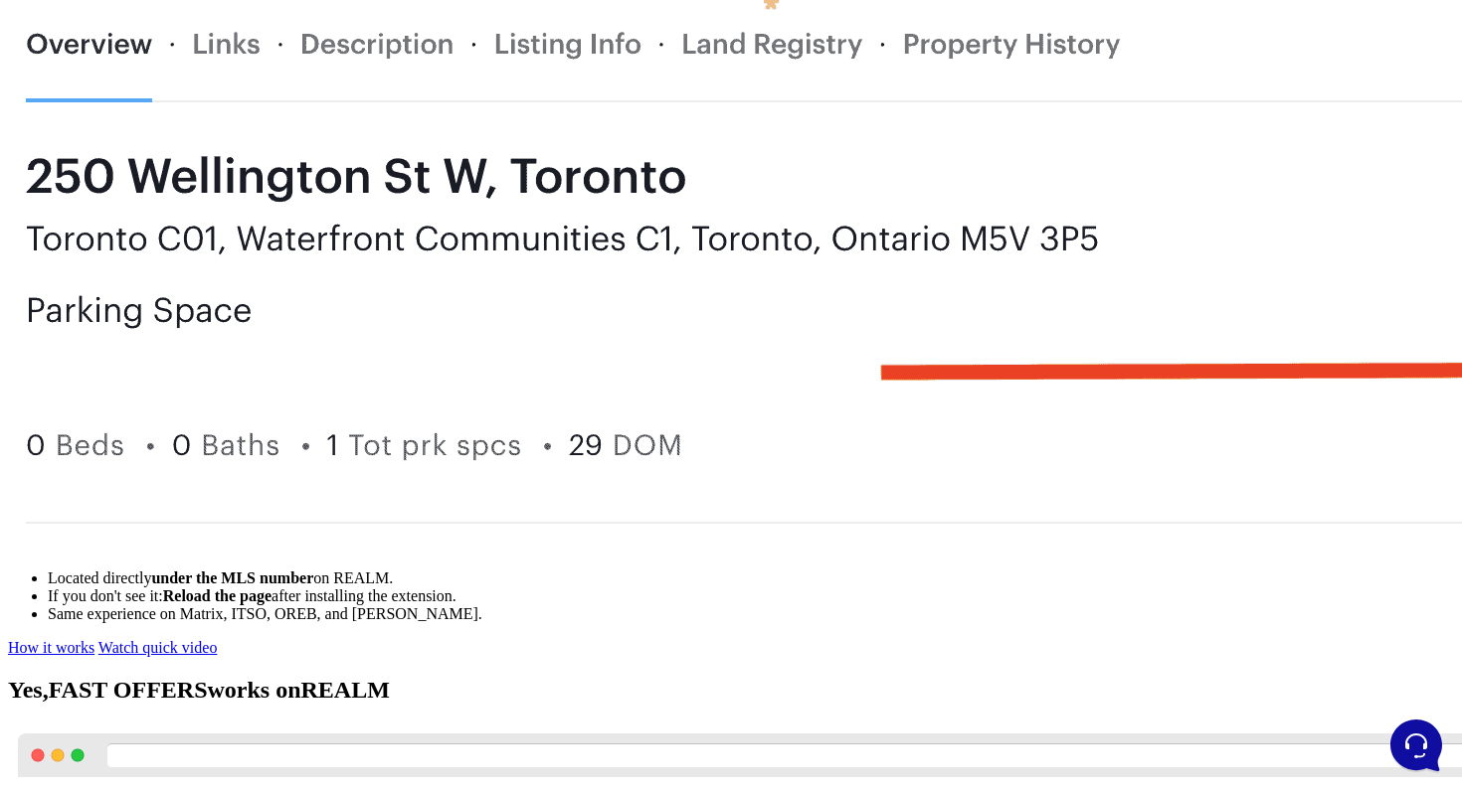
drag, startPoint x: 0, startPoint y: 133, endPoint x: 229, endPoint y: 290, distance: 277.4
copy nav "Step 1: Install Step 2: MLS Listing Step 3: Click Fast Offers Overview"
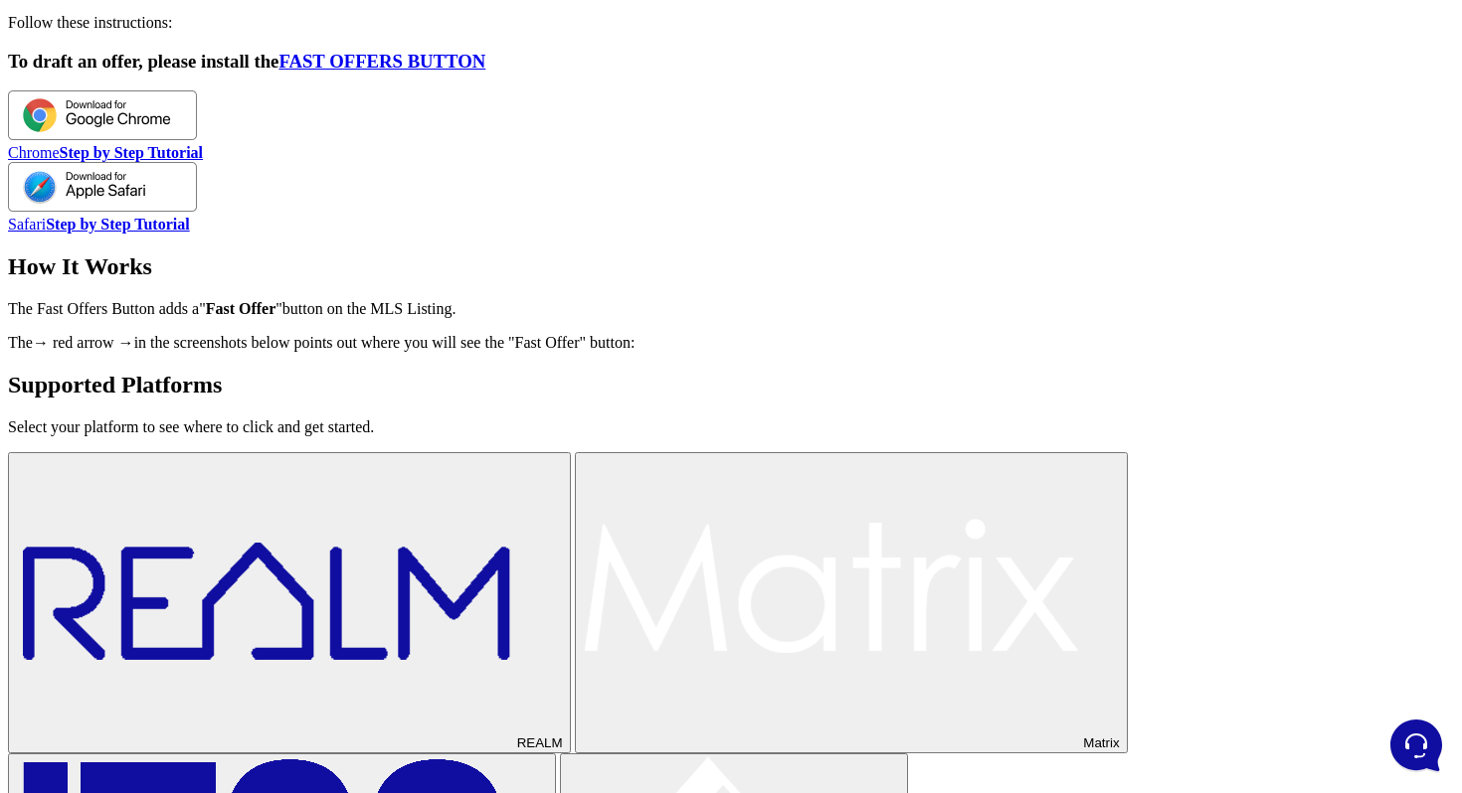
scroll to position [3669, 0]
